Goal: Task Accomplishment & Management: Complete application form

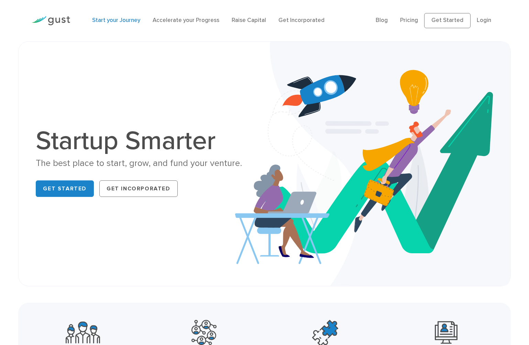
click at [123, 19] on link "Start your Journey" at bounding box center [116, 20] width 48 height 7
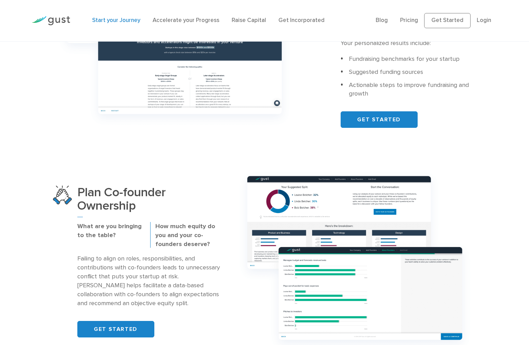
scroll to position [194, 0]
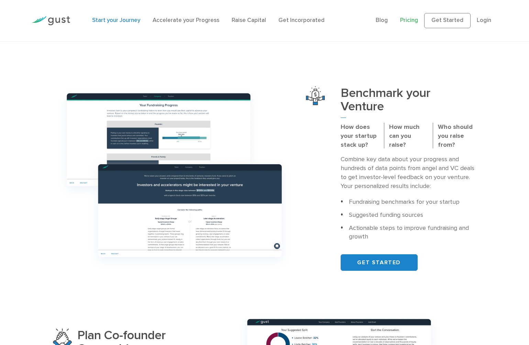
click at [407, 23] on link "Pricing" at bounding box center [409, 20] width 18 height 7
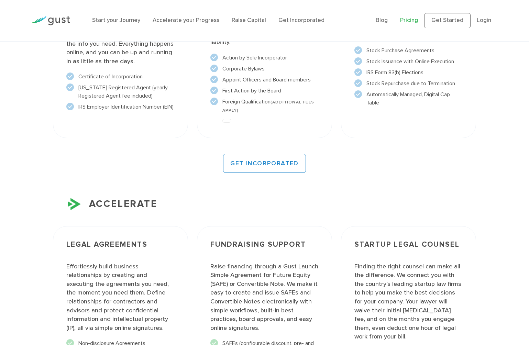
scroll to position [726, 0]
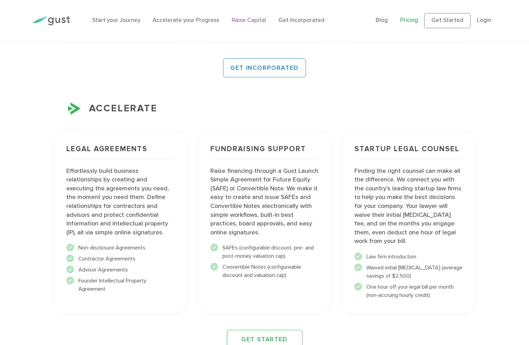
click at [241, 19] on link "Raise Capital" at bounding box center [249, 20] width 34 height 7
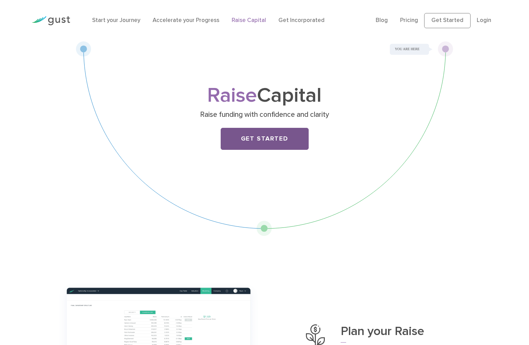
click at [259, 138] on link "Get Started" at bounding box center [265, 139] width 88 height 22
